Goal: Complete application form

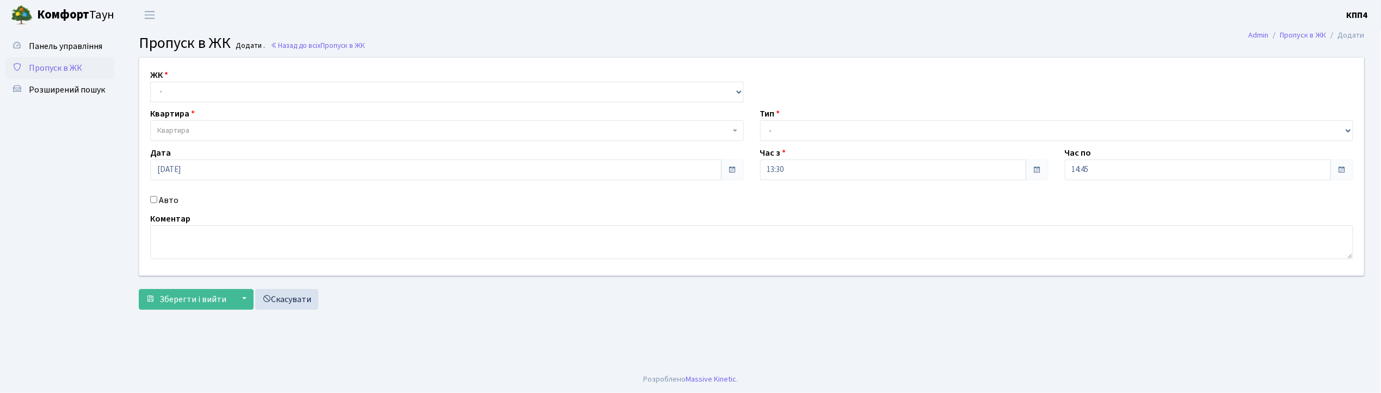
click at [153, 197] on input "Авто" at bounding box center [153, 199] width 7 height 7
checkbox input "true"
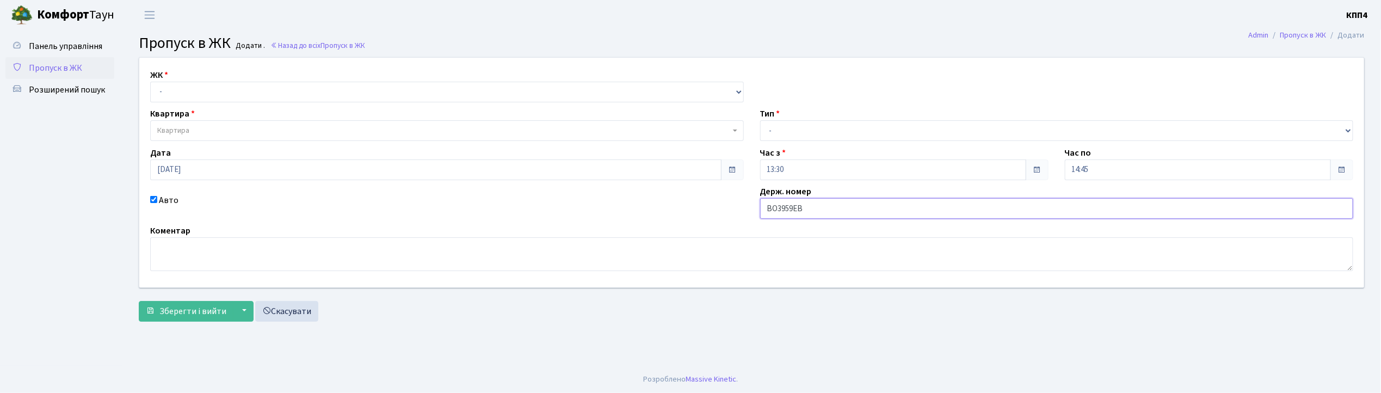
type input "ВО3959ЕВ"
click at [196, 87] on select "- КТ, вул. Регенераторна, 4 КТ2, просп. [STREET_ADDRESS] [STREET_ADDRESS] [PERS…" at bounding box center [447, 92] width 594 height 21
select select "271"
click at [150, 82] on select "- КТ, вул. Регенераторна, 4 КТ2, просп. [STREET_ADDRESS] [STREET_ADDRESS] [PERS…" at bounding box center [447, 92] width 594 height 21
select select
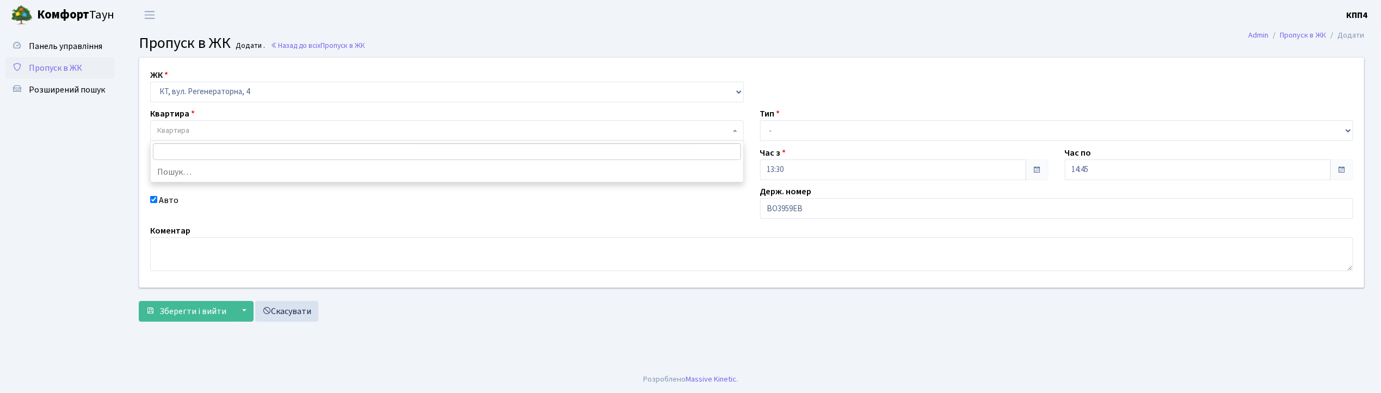
click at [202, 127] on span "Квартира" at bounding box center [443, 130] width 573 height 11
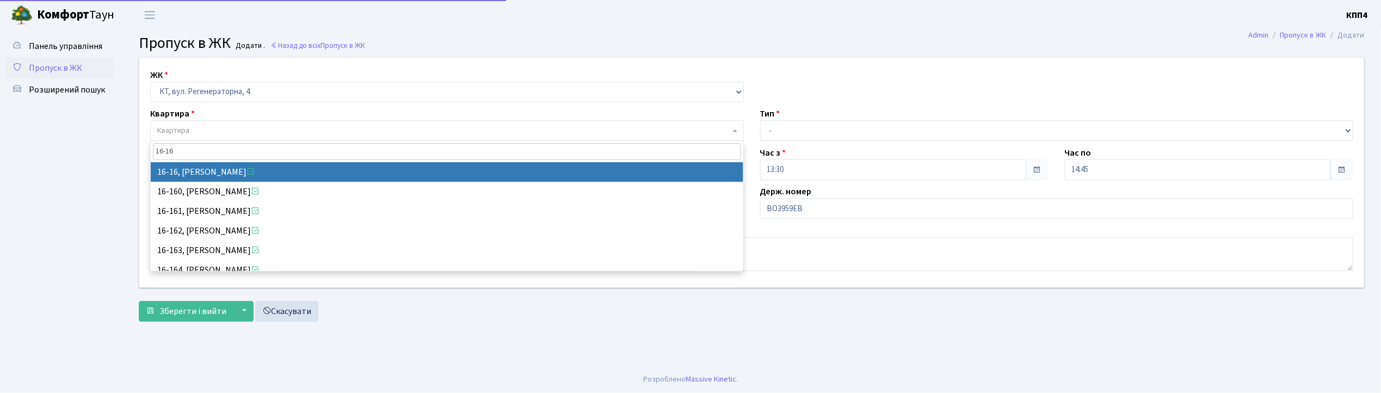
type input "16-16"
select select "8577"
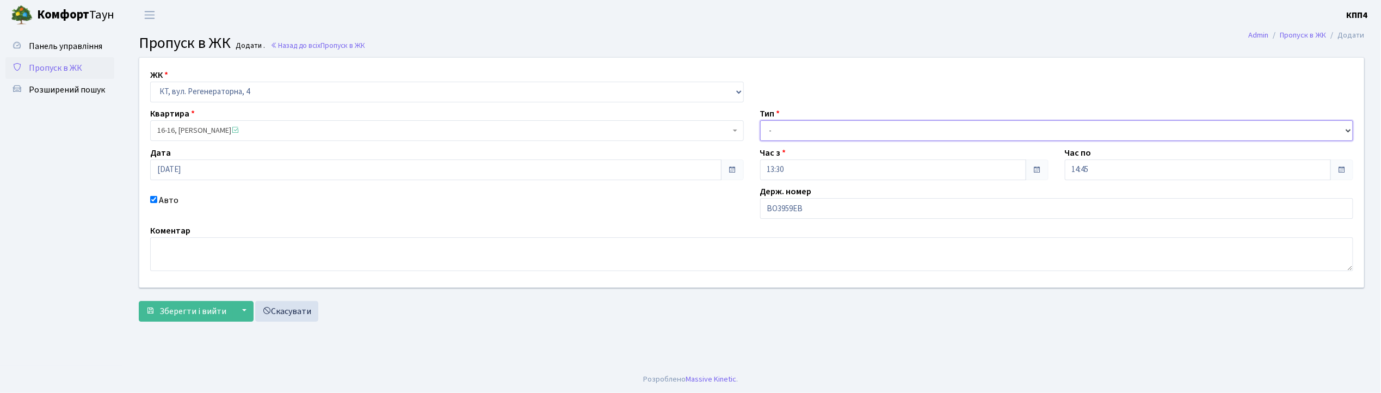
click at [795, 126] on select "- Доставка Таксі Гості Сервіс" at bounding box center [1057, 130] width 594 height 21
select select "2"
click at [760, 120] on select "- Доставка Таксі Гості Сервіс" at bounding box center [1057, 130] width 594 height 21
click at [181, 316] on span "Зберегти і вийти" at bounding box center [192, 311] width 67 height 12
